Goal: Task Accomplishment & Management: Manage account settings

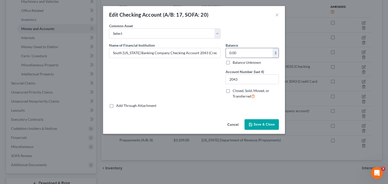
click at [251, 54] on input "0.00" at bounding box center [249, 53] width 47 height 10
type input "195,803.39"
click at [261, 124] on span "Save & Close" at bounding box center [263, 124] width 21 height 4
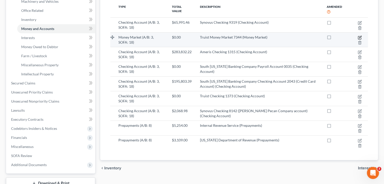
click at [359, 36] on icon "button" at bounding box center [360, 38] width 4 height 4
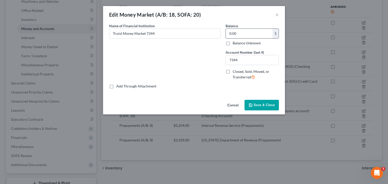
click at [249, 32] on input "0.00" at bounding box center [249, 34] width 47 height 10
type input "839,000"
click at [258, 105] on span "Save & Close" at bounding box center [263, 105] width 21 height 4
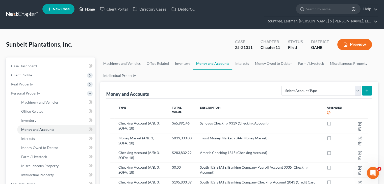
click at [94, 9] on link "Home" at bounding box center [86, 9] width 21 height 9
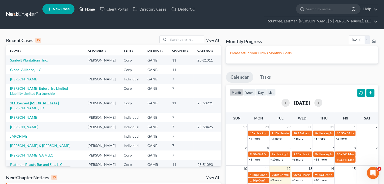
scroll to position [90, 0]
